Goal: Task Accomplishment & Management: Manage account settings

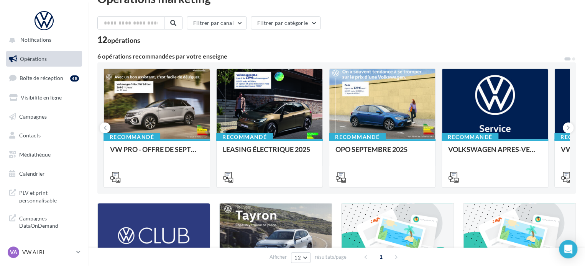
scroll to position [38, 0]
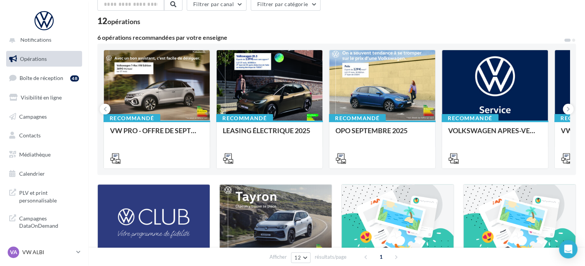
click at [46, 145] on ul "Opérations Boîte de réception 48 Visibilité en ligne Campagnes Contacts Médiath…" at bounding box center [44, 116] width 82 height 137
click at [44, 153] on span "Médiathèque" at bounding box center [34, 154] width 31 height 7
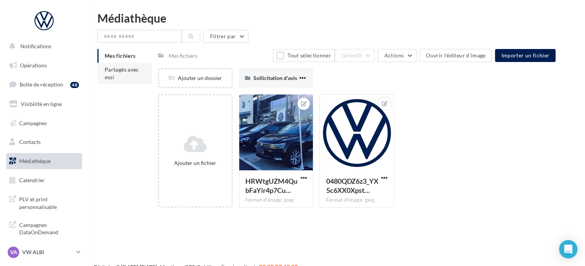
click at [140, 74] on li "Partagés avec moi" at bounding box center [124, 73] width 54 height 21
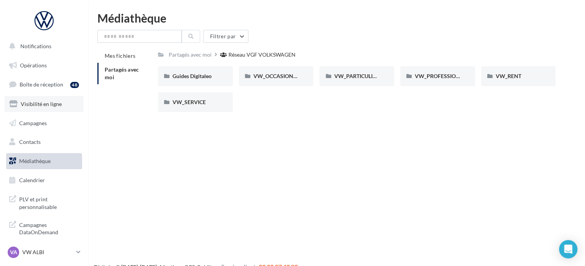
click at [33, 109] on link "Visibilité en ligne" at bounding box center [44, 104] width 79 height 16
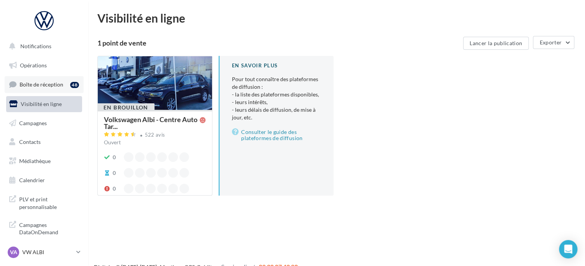
click at [43, 85] on span "Boîte de réception" at bounding box center [42, 84] width 44 height 7
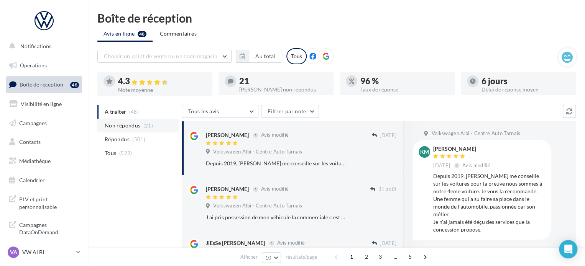
click at [121, 128] on span "Non répondus" at bounding box center [123, 126] width 36 height 8
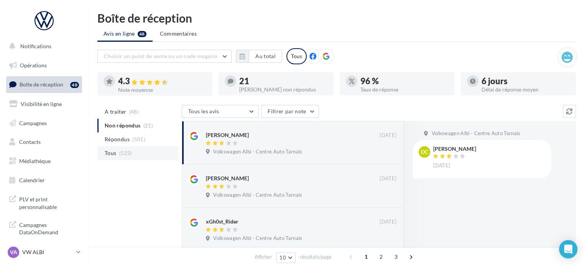
click at [112, 151] on span "Tous" at bounding box center [111, 154] width 12 height 8
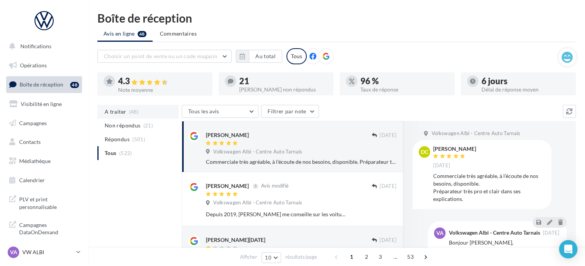
click at [120, 109] on span "A traiter" at bounding box center [115, 112] width 21 height 8
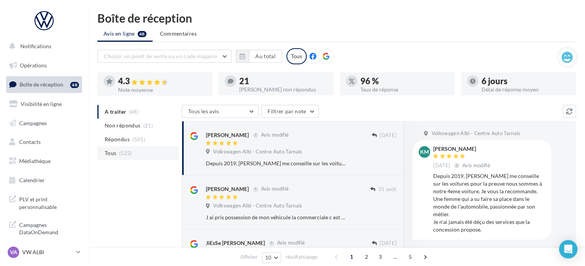
click at [113, 152] on span "Tous" at bounding box center [111, 154] width 12 height 8
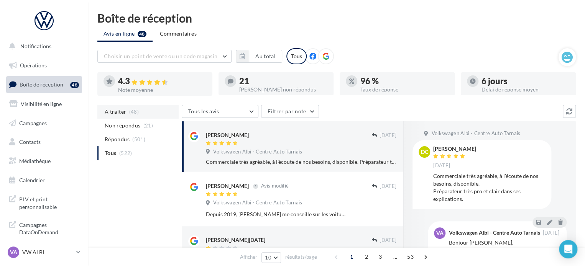
click at [120, 116] on li "A traiter (48)" at bounding box center [137, 112] width 81 height 14
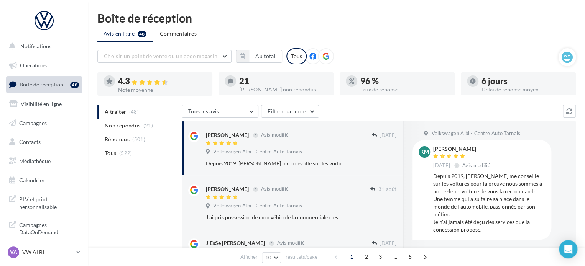
click at [55, 81] on span "Boîte de réception" at bounding box center [42, 84] width 44 height 7
